Goal: Find specific page/section: Find specific page/section

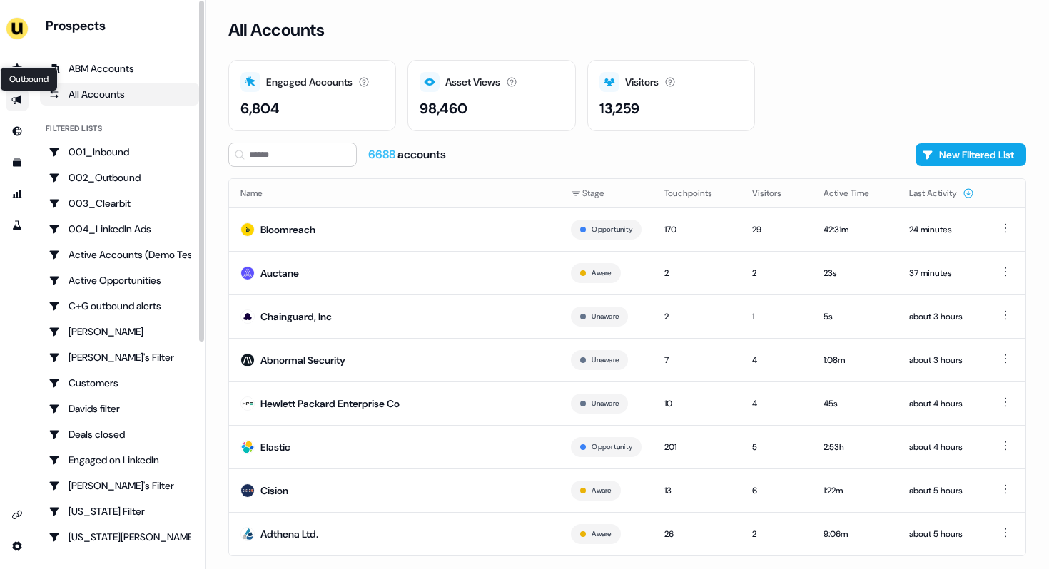
click at [20, 103] on icon "Go to outbound experience" at bounding box center [16, 99] width 11 height 11
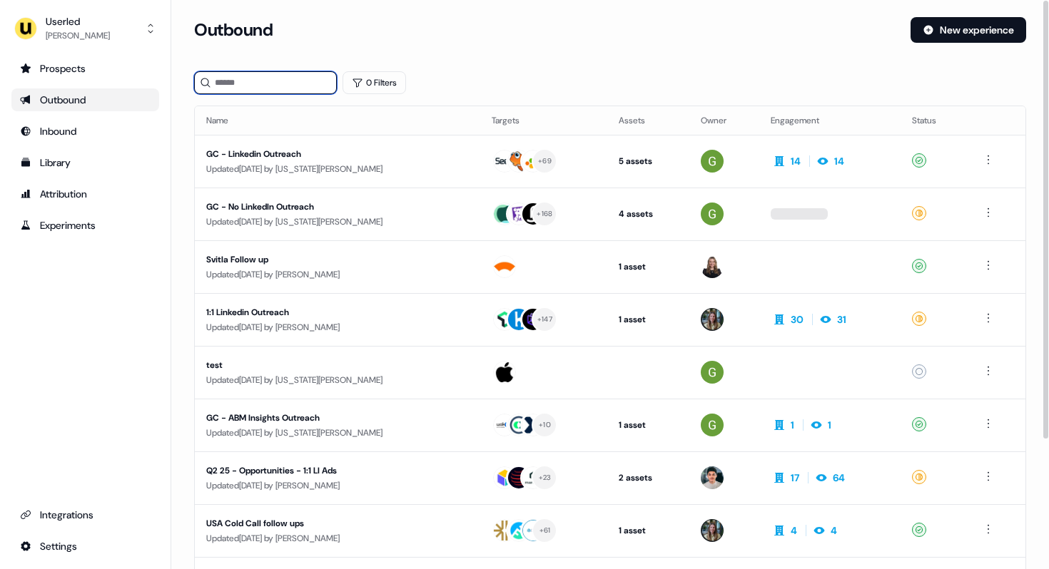
click at [258, 83] on input at bounding box center [265, 82] width 143 height 23
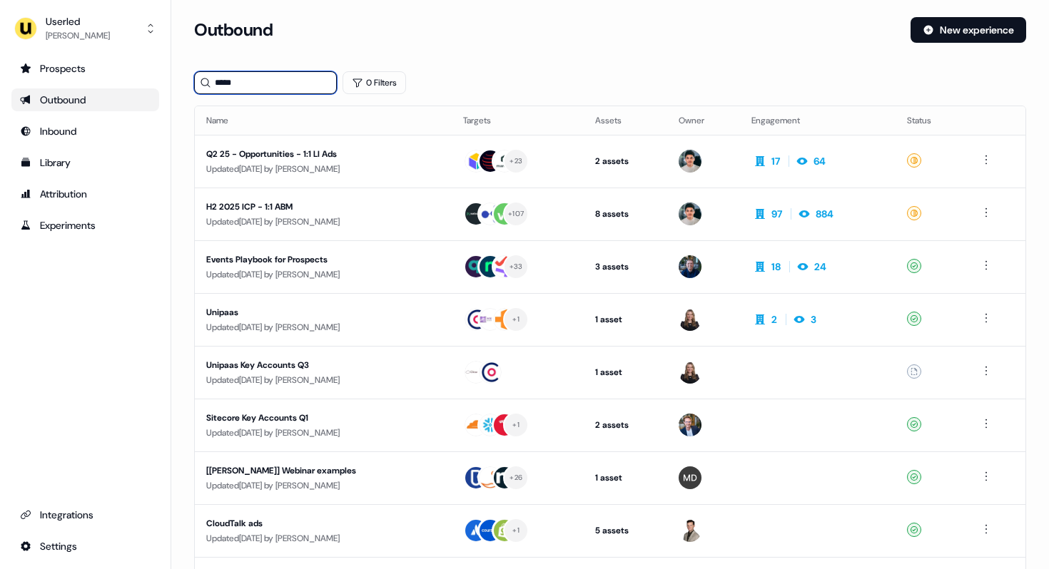
type input "*****"
